Goal: Navigation & Orientation: Find specific page/section

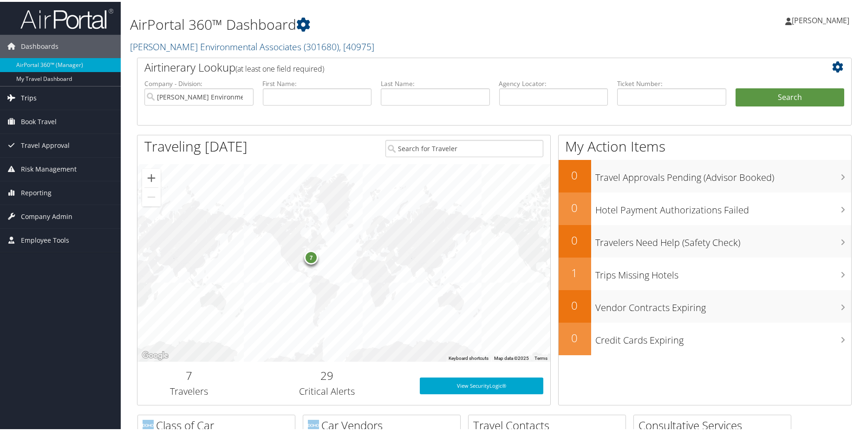
click at [34, 93] on span "Trips" at bounding box center [29, 96] width 16 height 23
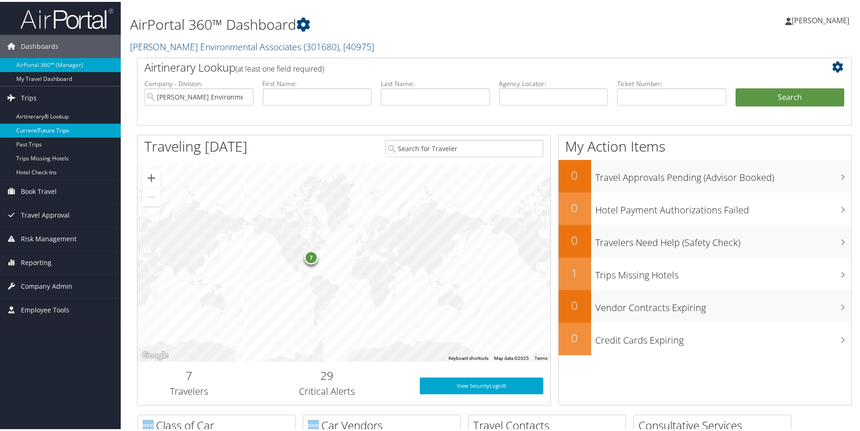
click at [33, 127] on link "Current/Future Trips" at bounding box center [60, 129] width 121 height 14
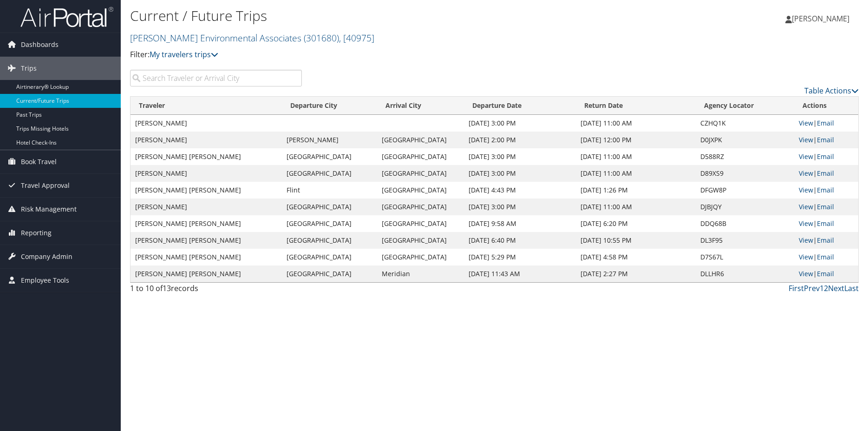
click at [184, 84] on input "search" at bounding box center [216, 78] width 172 height 17
click at [807, 274] on link "View" at bounding box center [806, 273] width 14 height 9
click at [805, 208] on link "View" at bounding box center [806, 206] width 14 height 9
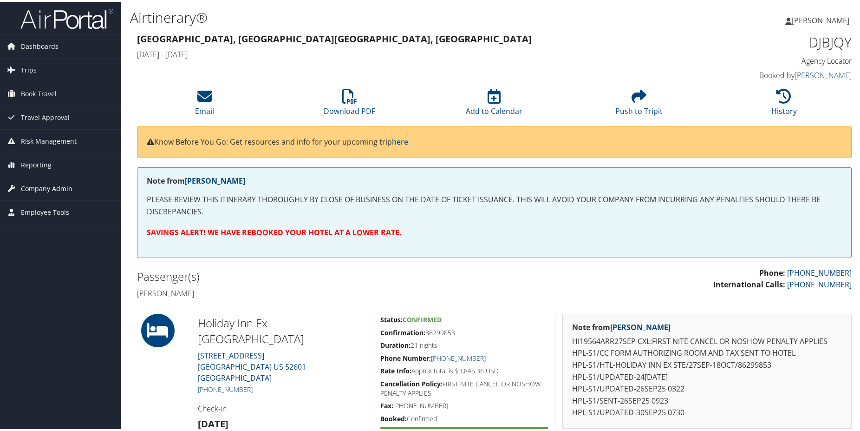
click at [45, 188] on span "Company Admin" at bounding box center [47, 186] width 52 height 23
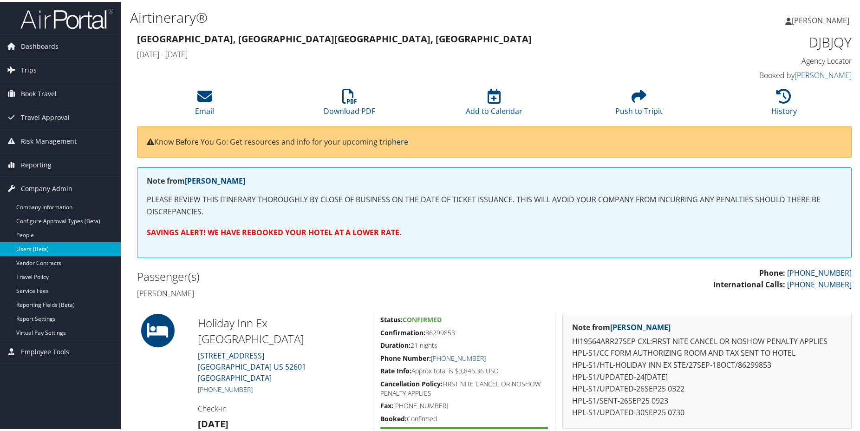
click at [44, 250] on link "Users (Beta)" at bounding box center [60, 247] width 121 height 14
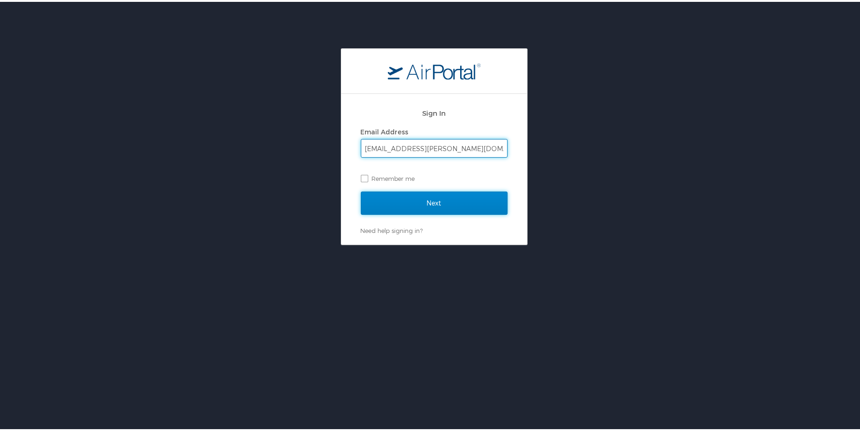
click at [406, 203] on input "Next" at bounding box center [434, 201] width 147 height 23
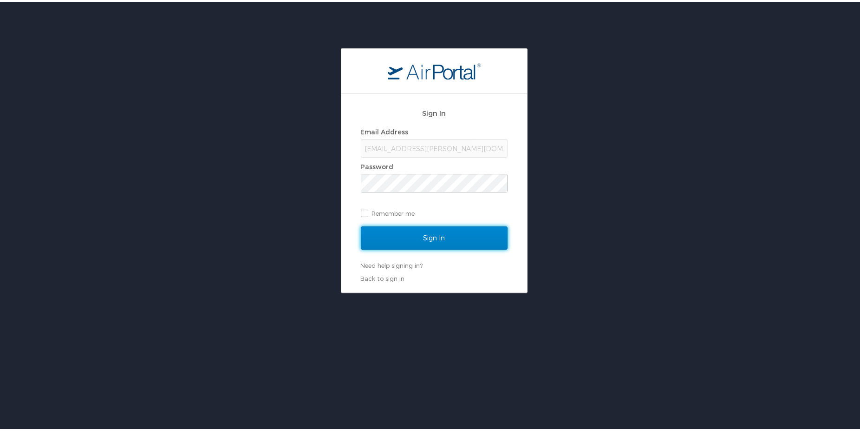
click at [420, 232] on input "Sign In" at bounding box center [434, 235] width 147 height 23
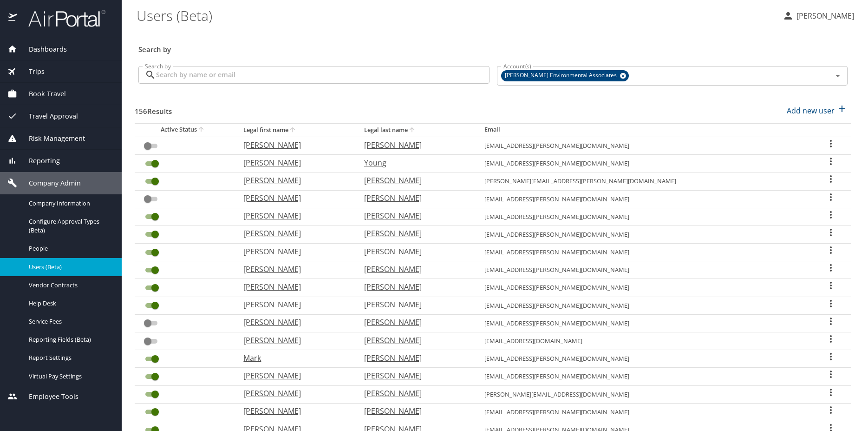
click at [189, 71] on input "Search by" at bounding box center [322, 75] width 333 height 18
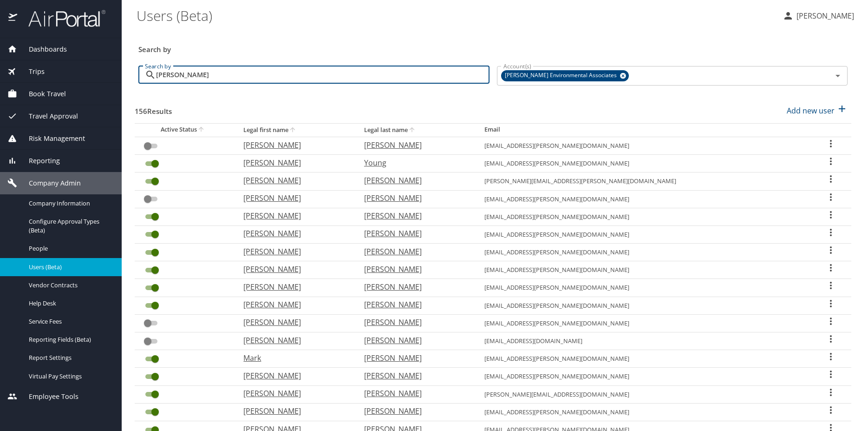
type input "wade"
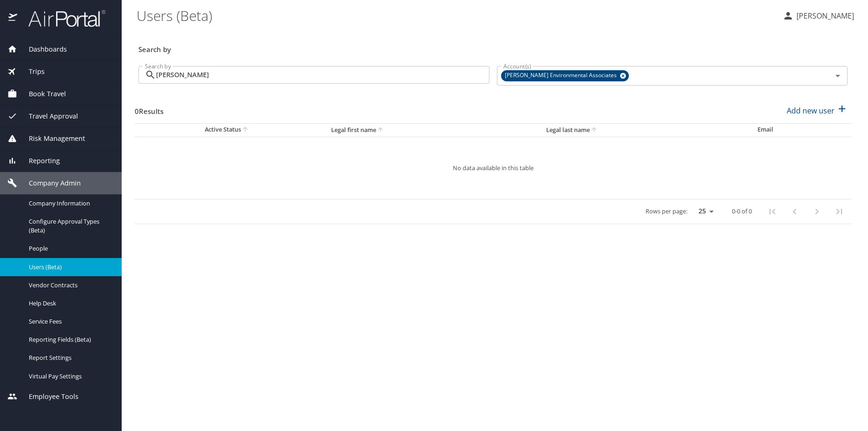
click at [46, 97] on span "Book Travel" at bounding box center [41, 94] width 49 height 10
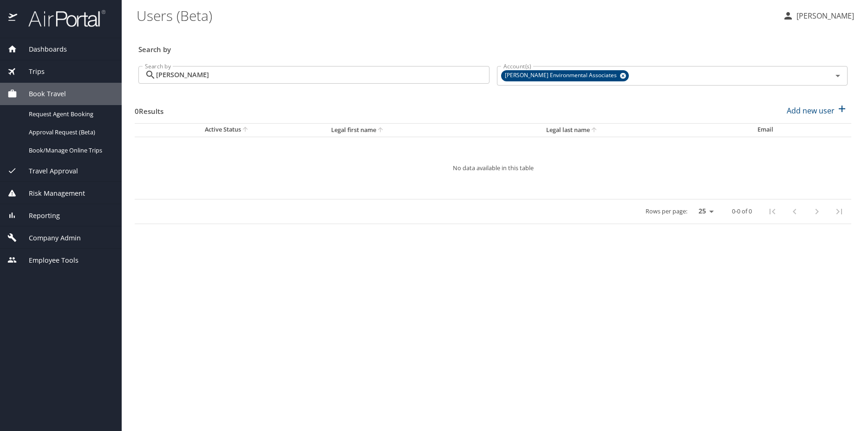
click at [40, 68] on span "Trips" at bounding box center [30, 71] width 27 height 10
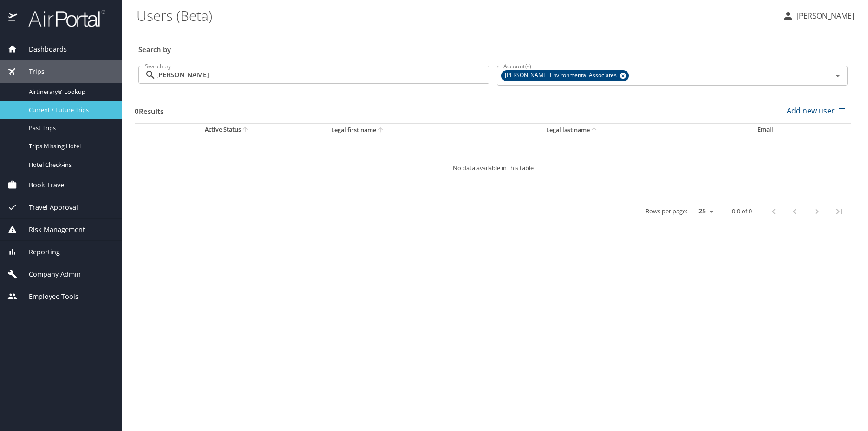
click at [58, 114] on span "Current / Future Trips" at bounding box center [70, 109] width 82 height 9
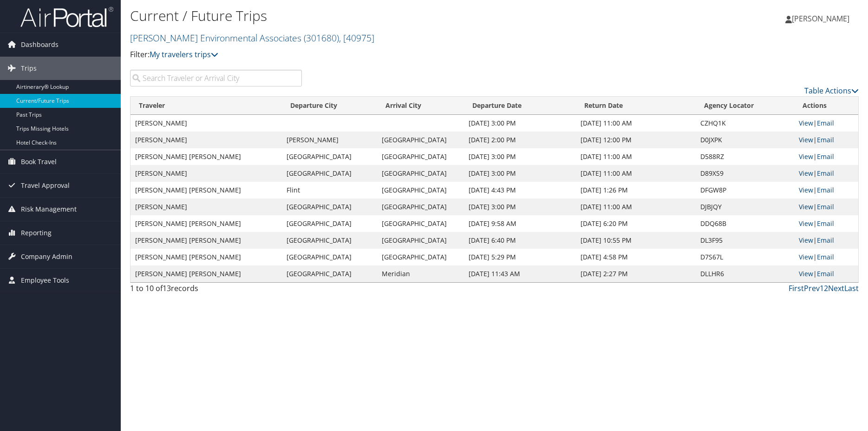
click at [802, 209] on link "View" at bounding box center [806, 206] width 14 height 9
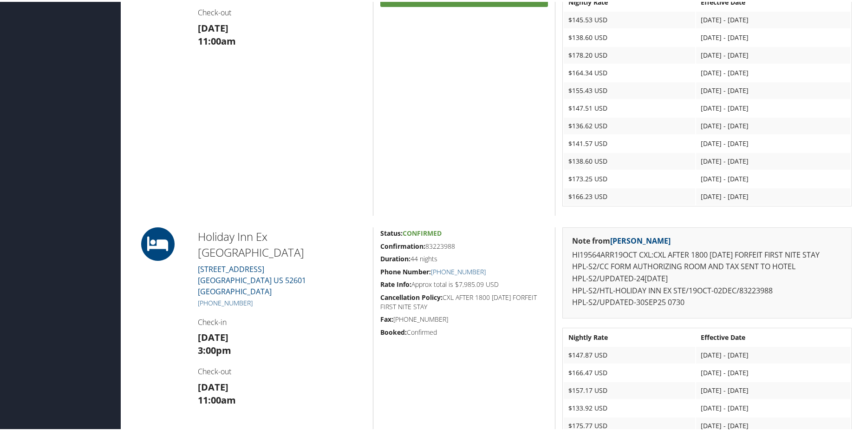
scroll to position [444, 0]
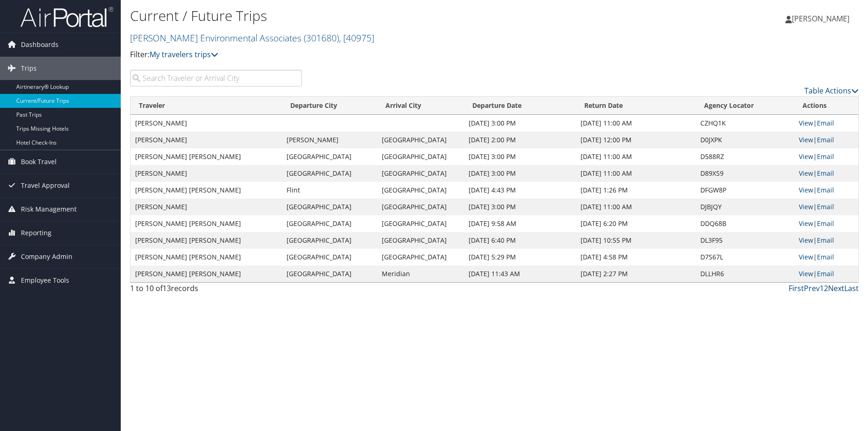
click at [833, 286] on link "Next" at bounding box center [836, 288] width 16 height 10
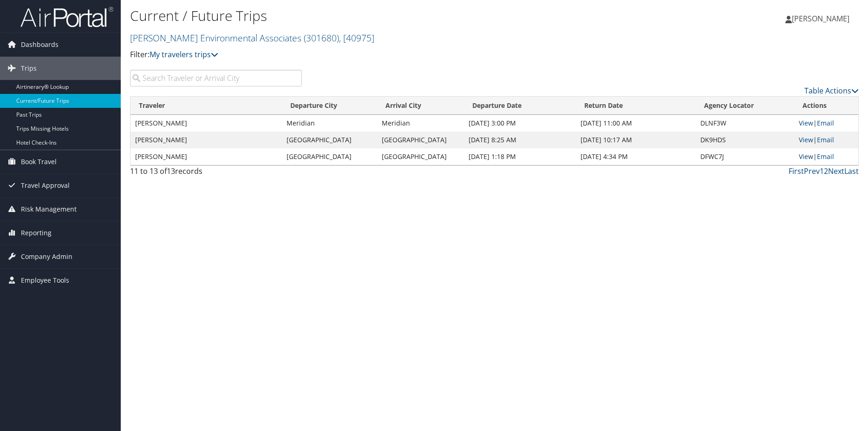
click at [804, 158] on link "View" at bounding box center [806, 156] width 14 height 9
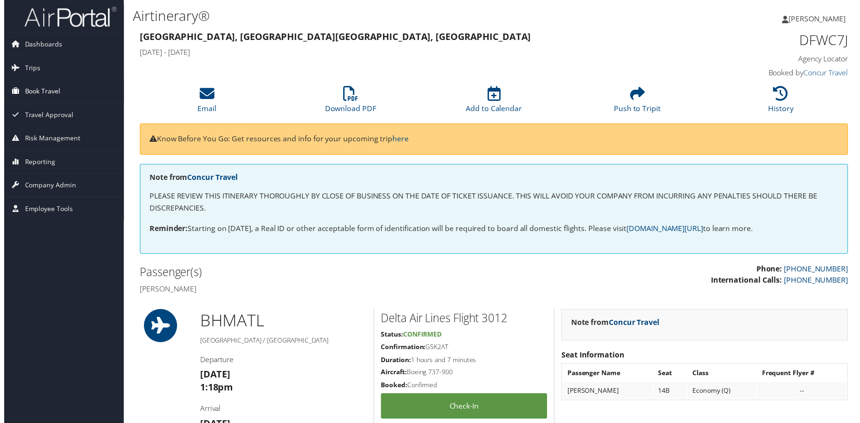
click at [48, 87] on span "Book Travel" at bounding box center [39, 91] width 36 height 23
click at [37, 69] on link "Trips" at bounding box center [60, 68] width 121 height 23
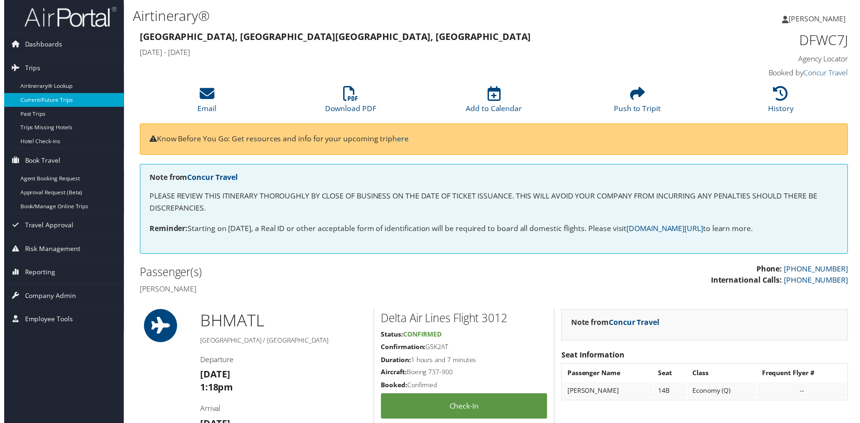
click at [60, 98] on link "Current/Future Trips" at bounding box center [60, 101] width 121 height 14
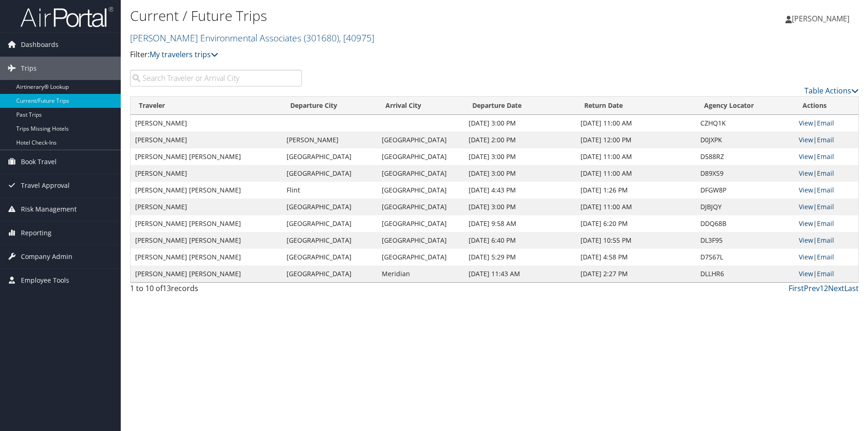
click at [804, 227] on link "View" at bounding box center [806, 223] width 14 height 9
click at [807, 207] on link "View" at bounding box center [806, 206] width 14 height 9
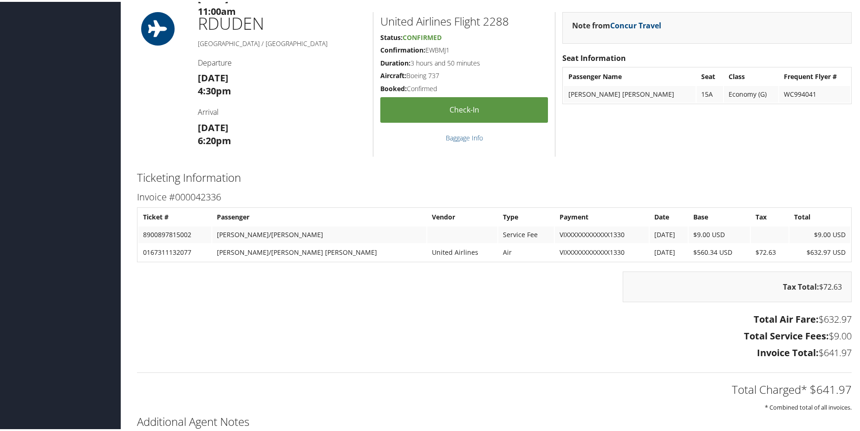
scroll to position [711, 0]
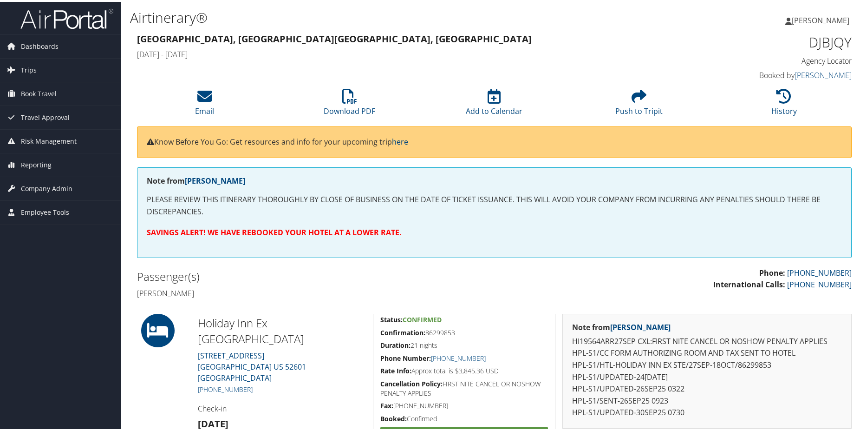
click at [60, 30] on li at bounding box center [60, 16] width 121 height 33
click at [62, 20] on img at bounding box center [66, 17] width 93 height 22
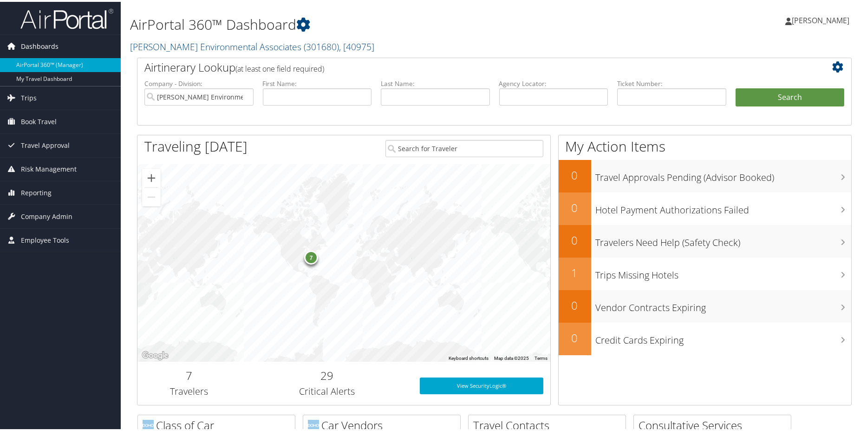
click at [46, 48] on span "Dashboards" at bounding box center [40, 44] width 38 height 23
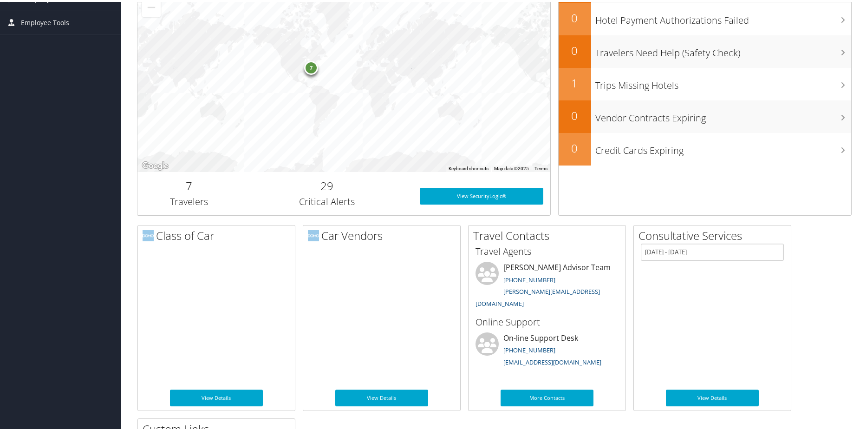
scroll to position [237, 0]
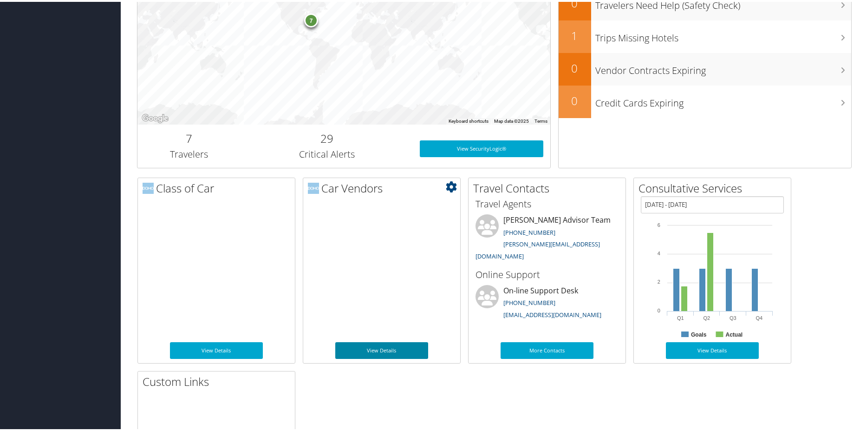
click at [402, 348] on link "View Details" at bounding box center [381, 348] width 93 height 17
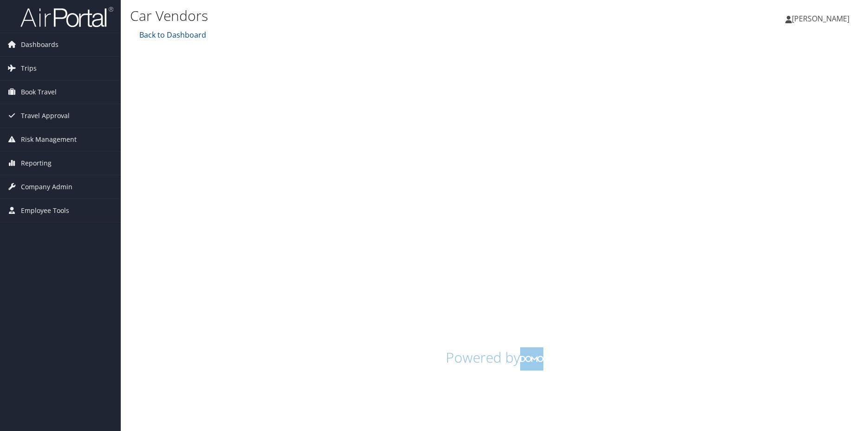
click at [173, 29] on div "Car Vendors [PERSON_NAME] Environmental Associates, [40975]" at bounding box center [373, 17] width 486 height 25
click at [173, 35] on link "Back to Dashboard" at bounding box center [171, 35] width 69 height 10
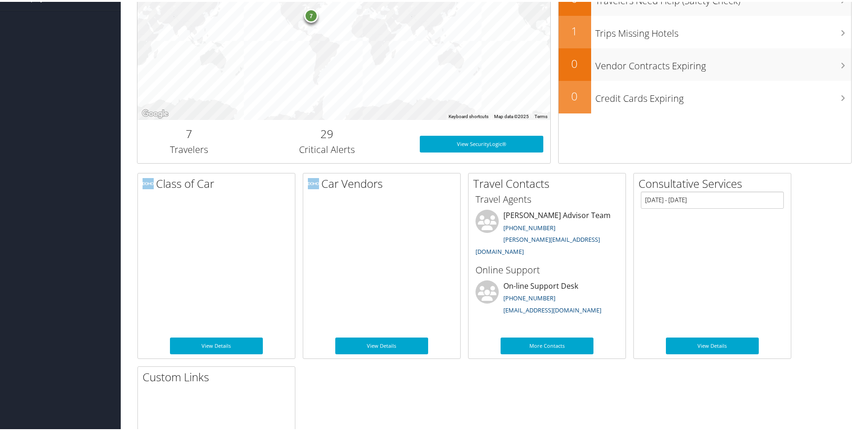
scroll to position [284, 0]
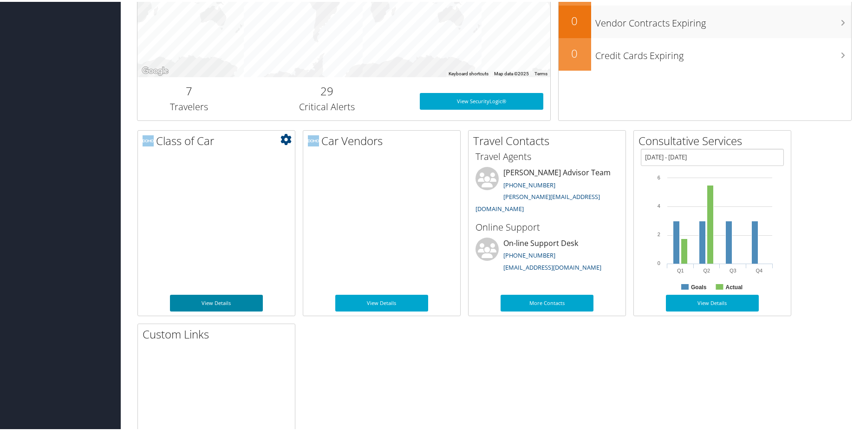
click at [221, 298] on link "View Details" at bounding box center [216, 301] width 93 height 17
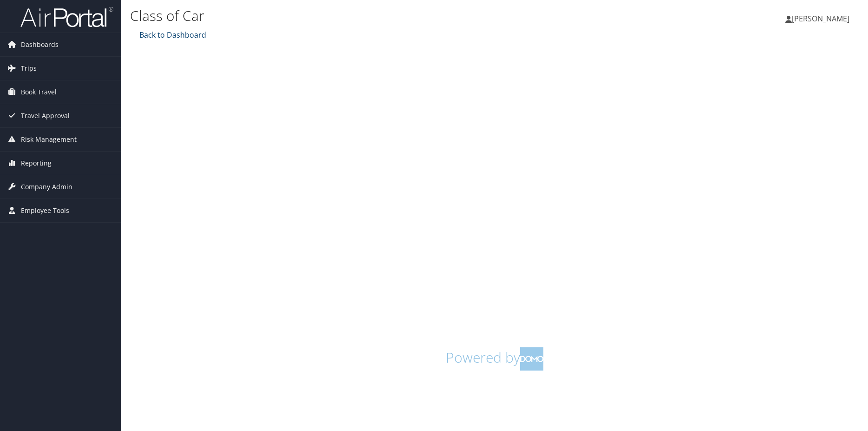
click at [176, 37] on link "Back to Dashboard" at bounding box center [171, 35] width 69 height 10
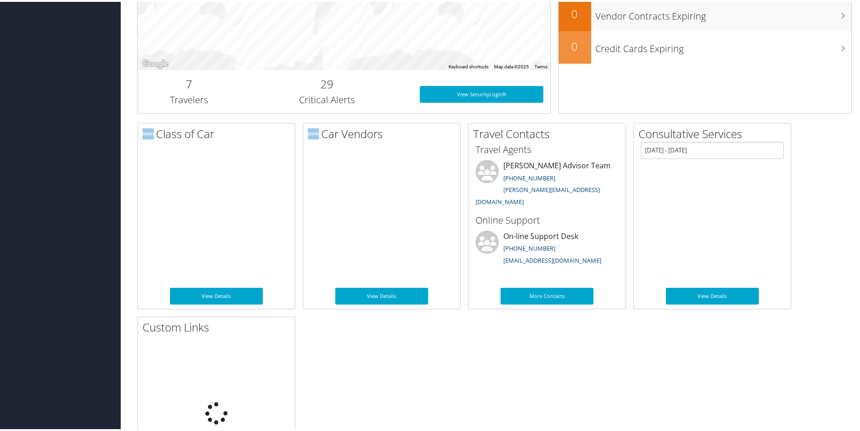
scroll to position [332, 0]
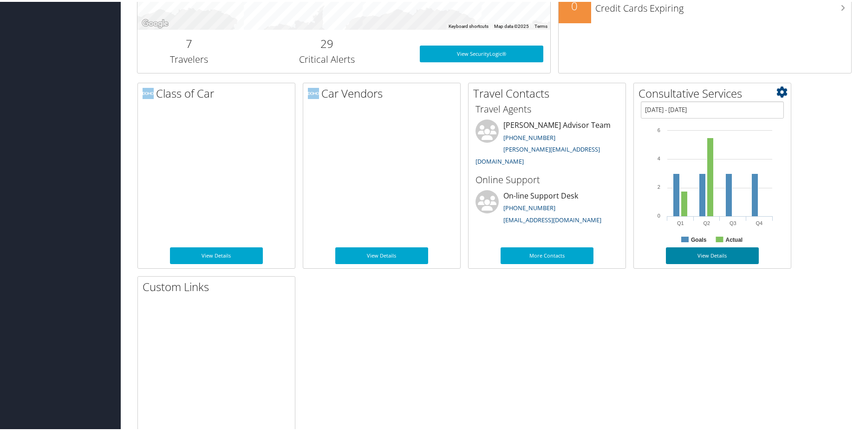
click at [707, 252] on link "View Details" at bounding box center [712, 253] width 93 height 17
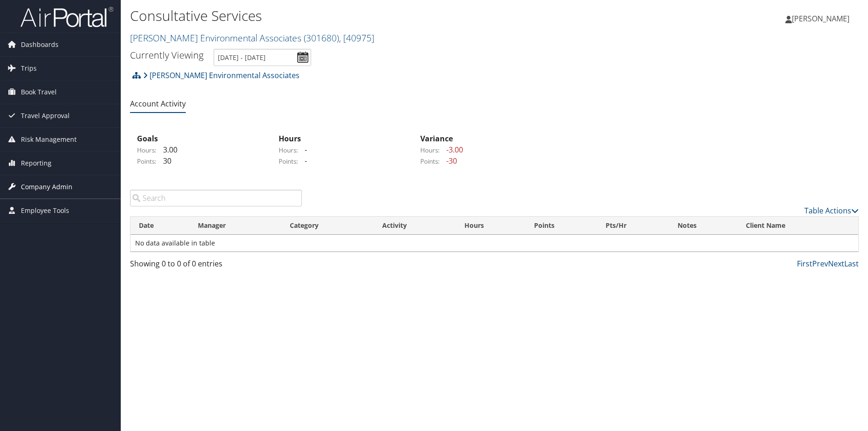
click at [33, 184] on span "Company Admin" at bounding box center [47, 186] width 52 height 23
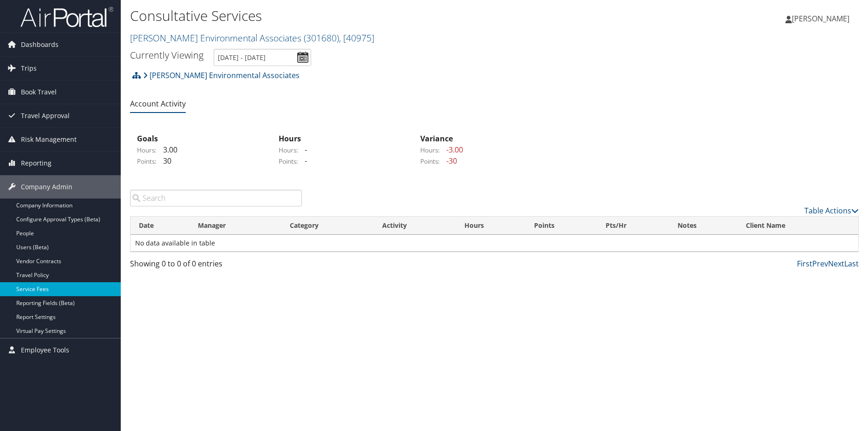
click at [52, 283] on link "Service Fees" at bounding box center [60, 289] width 121 height 14
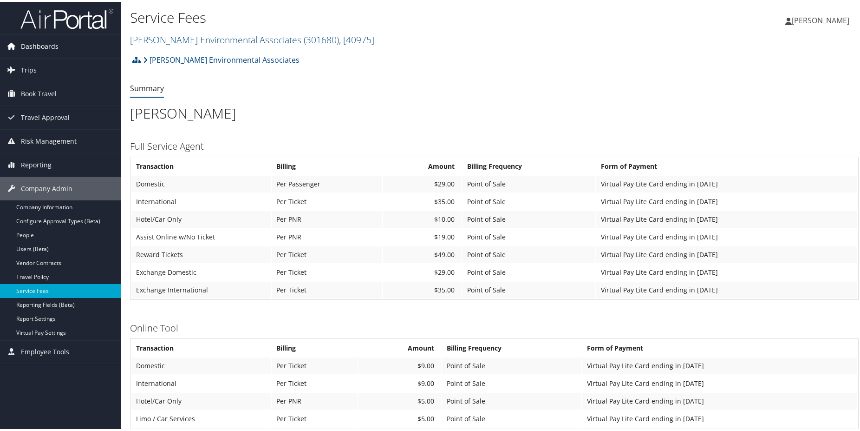
click at [46, 46] on span "Dashboards" at bounding box center [40, 44] width 38 height 23
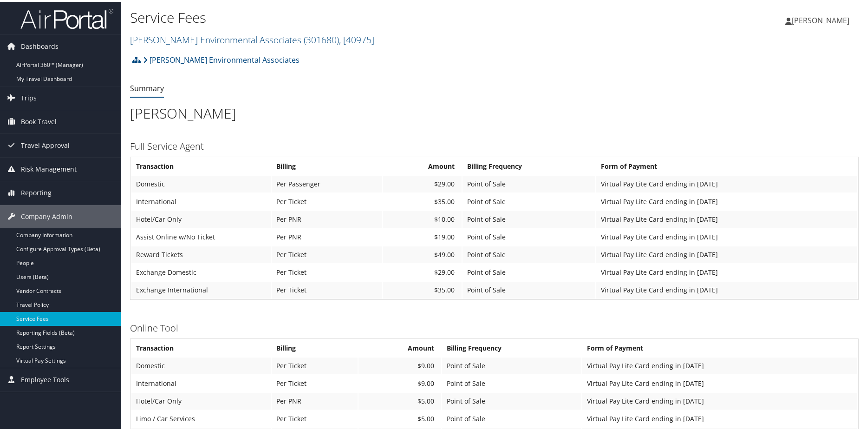
click at [69, 13] on img at bounding box center [66, 17] width 93 height 22
